Goal: Contribute content: Contribute content

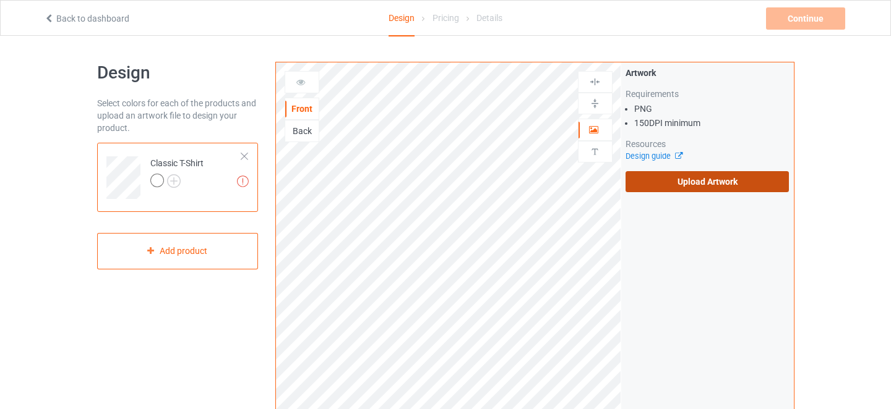
click at [664, 182] on label "Upload Artwork" at bounding box center [707, 181] width 164 height 21
click at [0, 0] on input "Upload Artwork" at bounding box center [0, 0] width 0 height 0
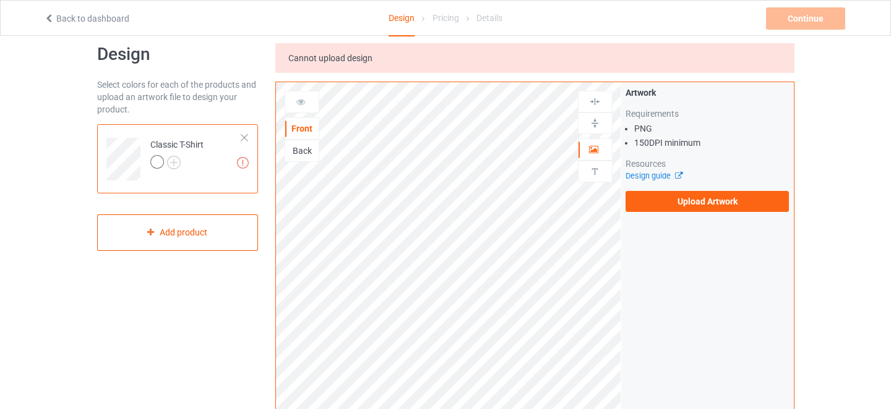
scroll to position [21, 0]
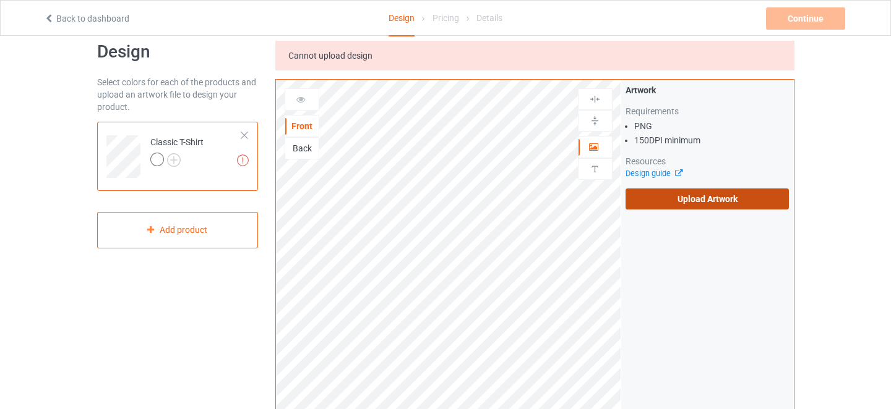
click at [668, 197] on label "Upload Artwork" at bounding box center [707, 199] width 164 height 21
click at [0, 0] on input "Upload Artwork" at bounding box center [0, 0] width 0 height 0
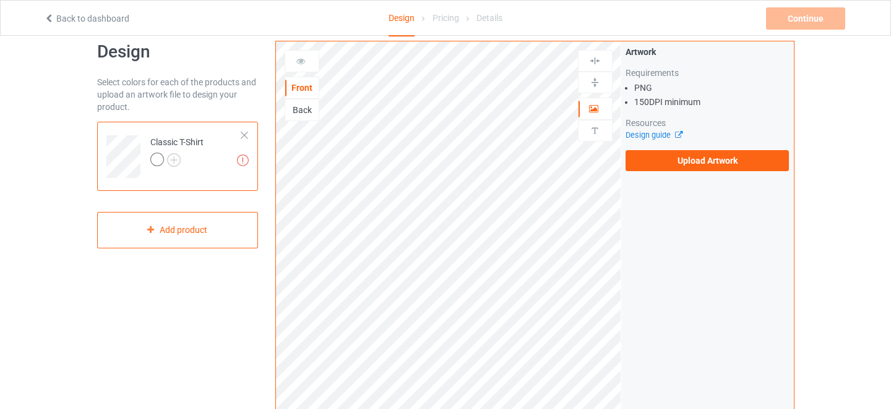
click at [240, 134] on div at bounding box center [244, 135] width 9 height 9
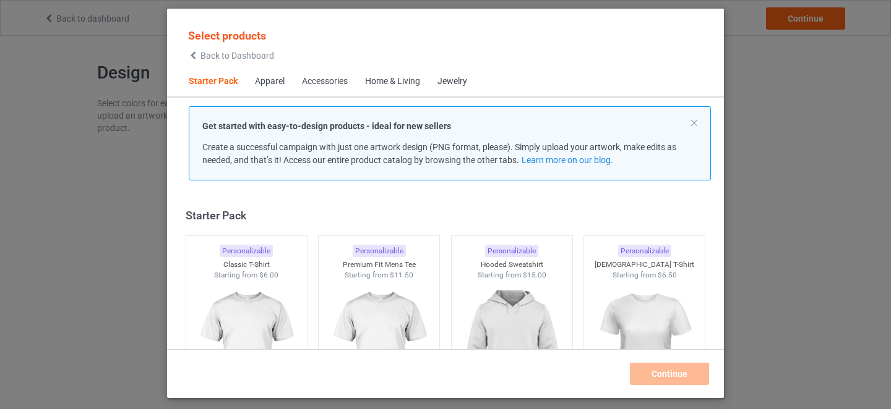
scroll to position [15, 0]
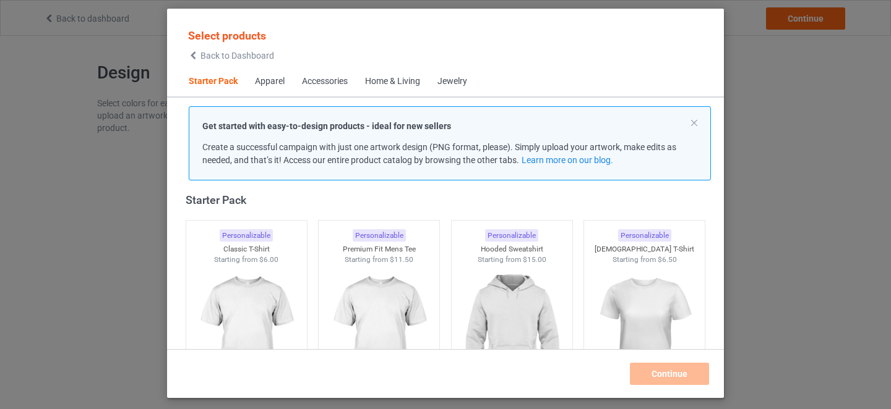
click at [237, 46] on div "Select products Back to Dashboard" at bounding box center [231, 44] width 86 height 32
click at [232, 58] on span "Back to Dashboard" at bounding box center [237, 56] width 74 height 10
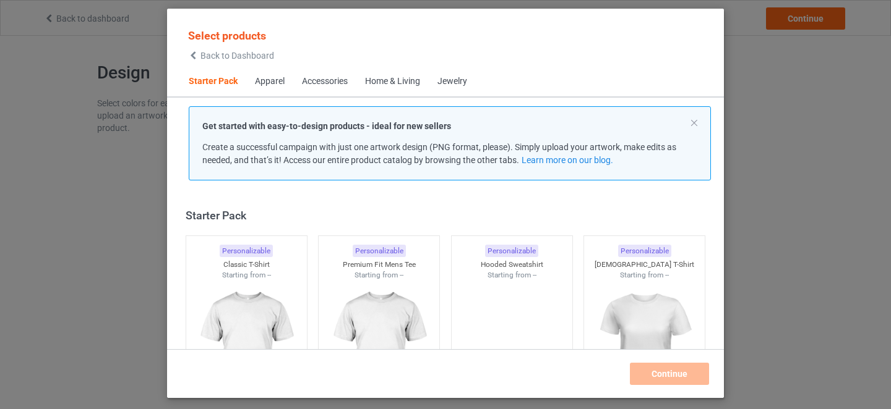
scroll to position [15, 0]
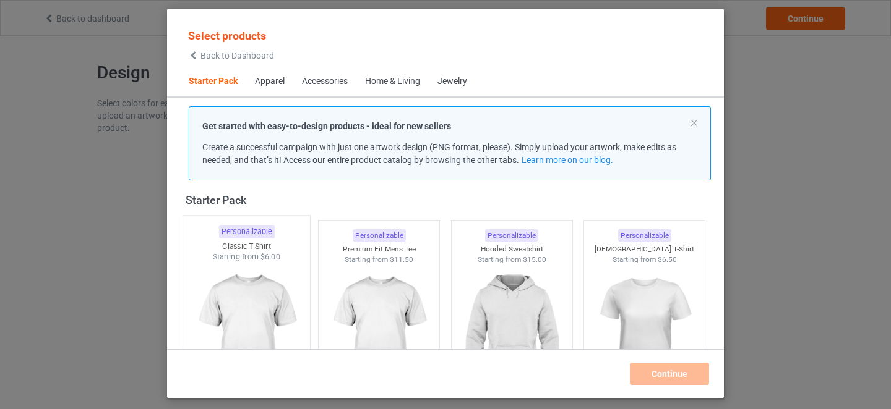
click at [261, 289] on img at bounding box center [246, 335] width 116 height 145
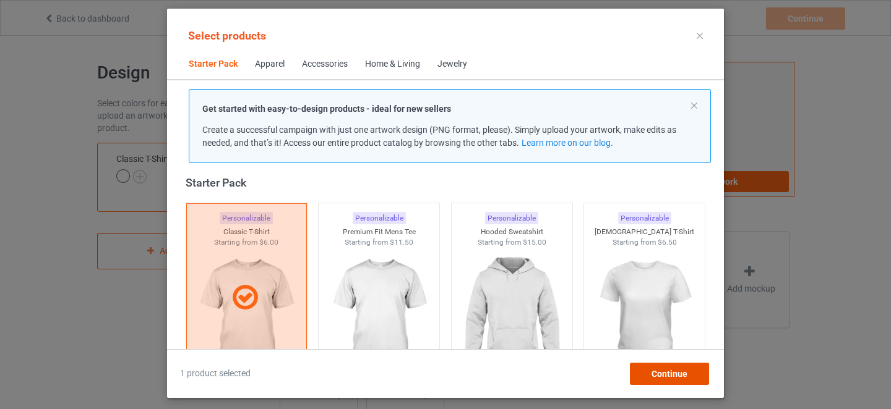
click at [674, 369] on span "Continue" at bounding box center [669, 374] width 36 height 10
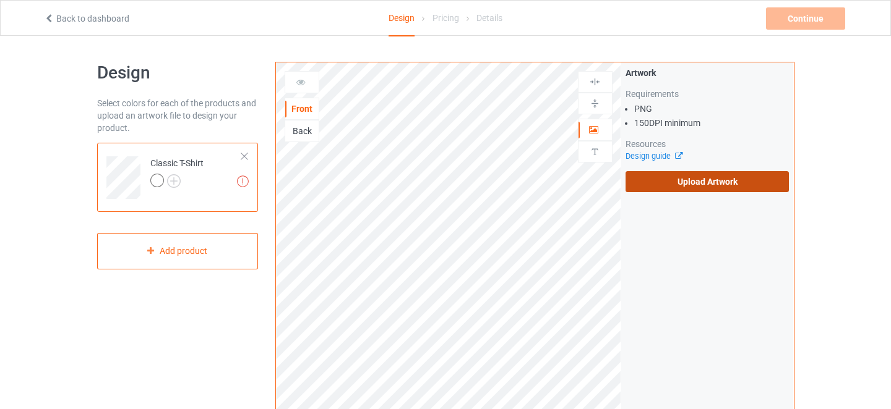
click at [686, 179] on label "Upload Artwork" at bounding box center [707, 181] width 164 height 21
click at [0, 0] on input "Upload Artwork" at bounding box center [0, 0] width 0 height 0
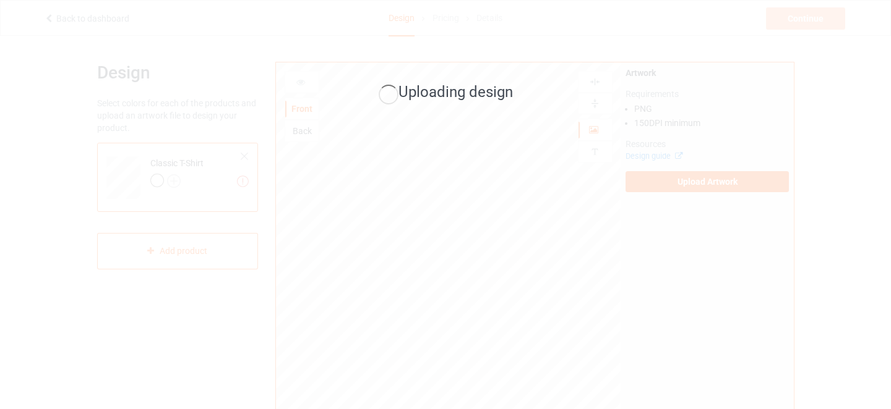
click at [756, 401] on div "Uploading design" at bounding box center [445, 204] width 891 height 409
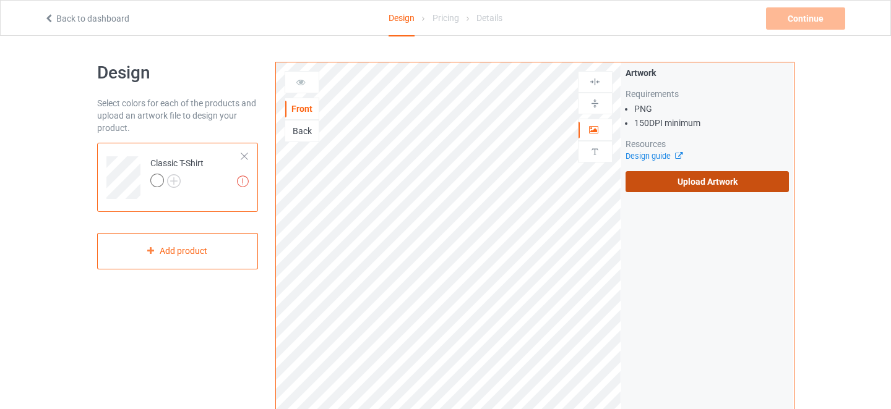
click at [696, 191] on label "Upload Artwork" at bounding box center [707, 181] width 164 height 21
click at [0, 0] on input "Upload Artwork" at bounding box center [0, 0] width 0 height 0
click at [728, 176] on label "Upload Artwork" at bounding box center [707, 181] width 164 height 21
click at [0, 0] on input "Upload Artwork" at bounding box center [0, 0] width 0 height 0
click at [671, 186] on label "Upload Artwork" at bounding box center [707, 181] width 164 height 21
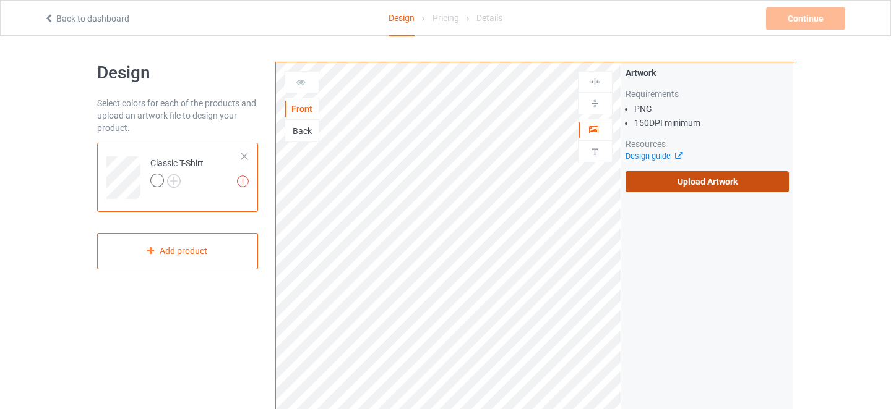
click at [0, 0] on input "Upload Artwork" at bounding box center [0, 0] width 0 height 0
